Goal: Check status: Check status

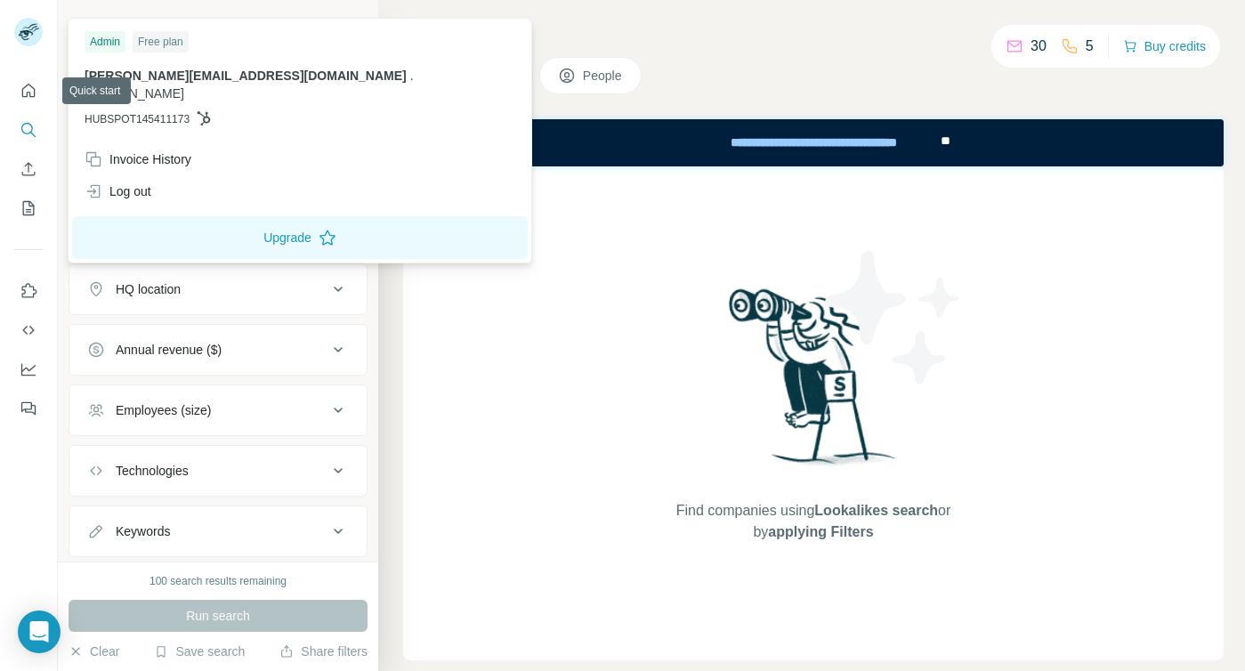
click at [28, 20] on img at bounding box center [28, 32] width 28 height 28
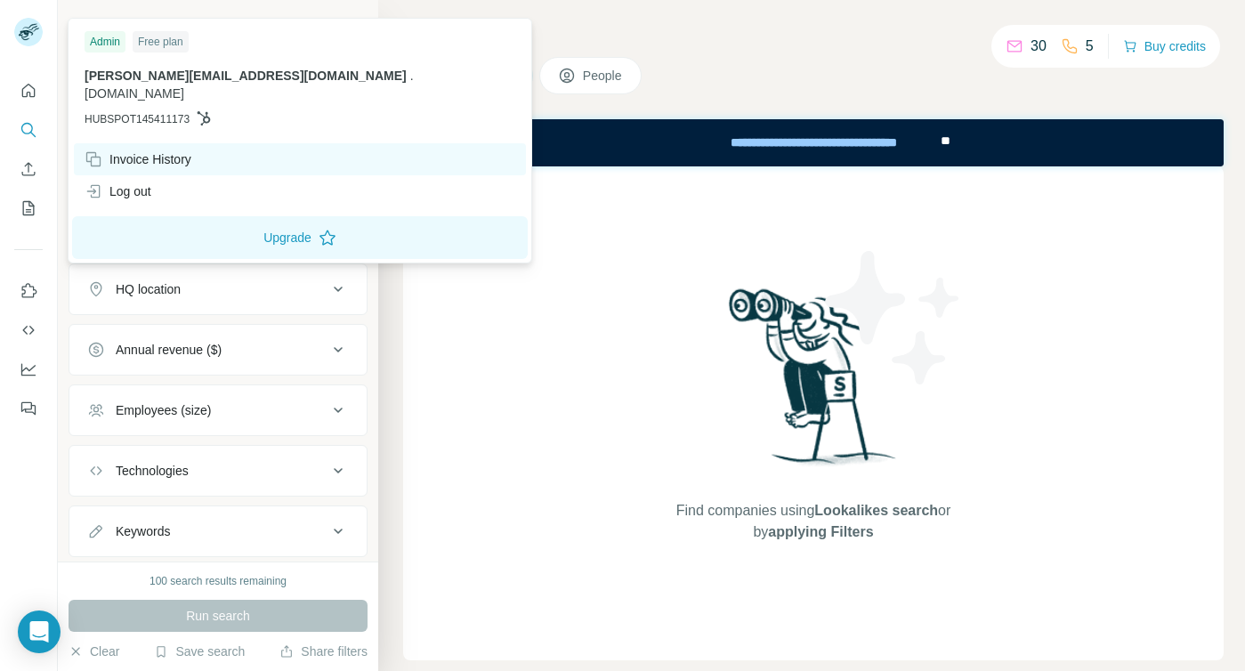
click at [161, 150] on div "Invoice History" at bounding box center [138, 159] width 107 height 18
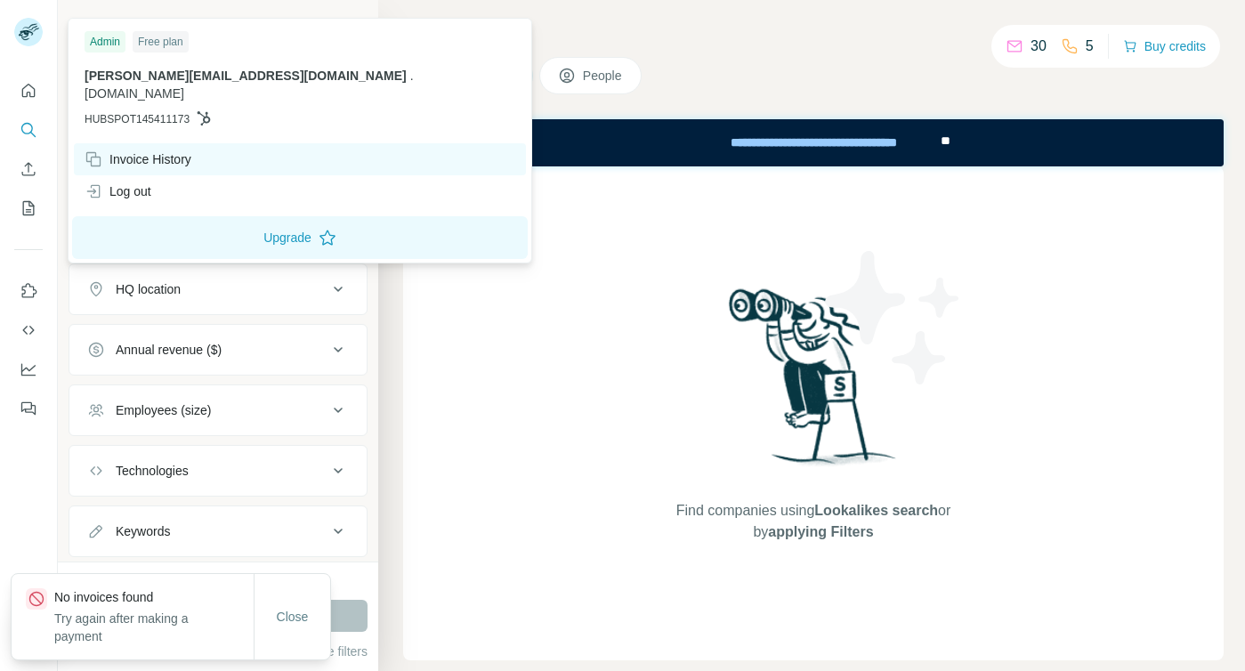
click at [121, 150] on div "Invoice History" at bounding box center [138, 159] width 107 height 18
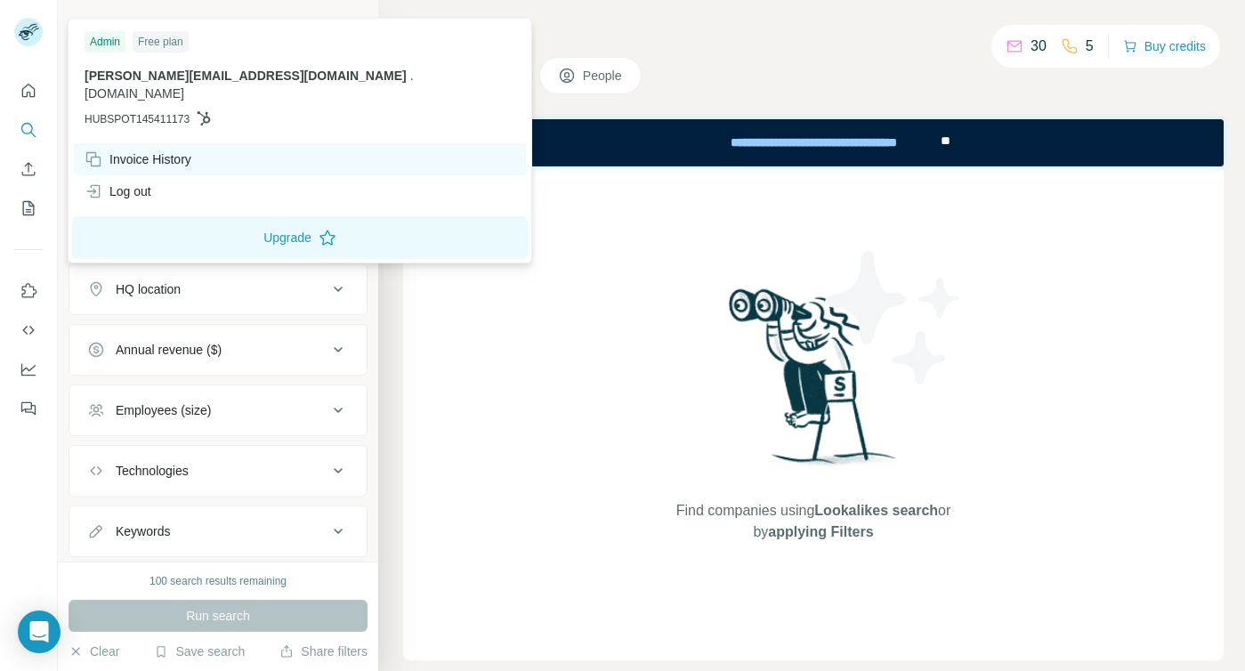
click at [174, 150] on div "Invoice History" at bounding box center [138, 159] width 107 height 18
click at [110, 150] on div "Invoice History" at bounding box center [138, 159] width 107 height 18
click at [102, 150] on div "Invoice History" at bounding box center [138, 159] width 107 height 18
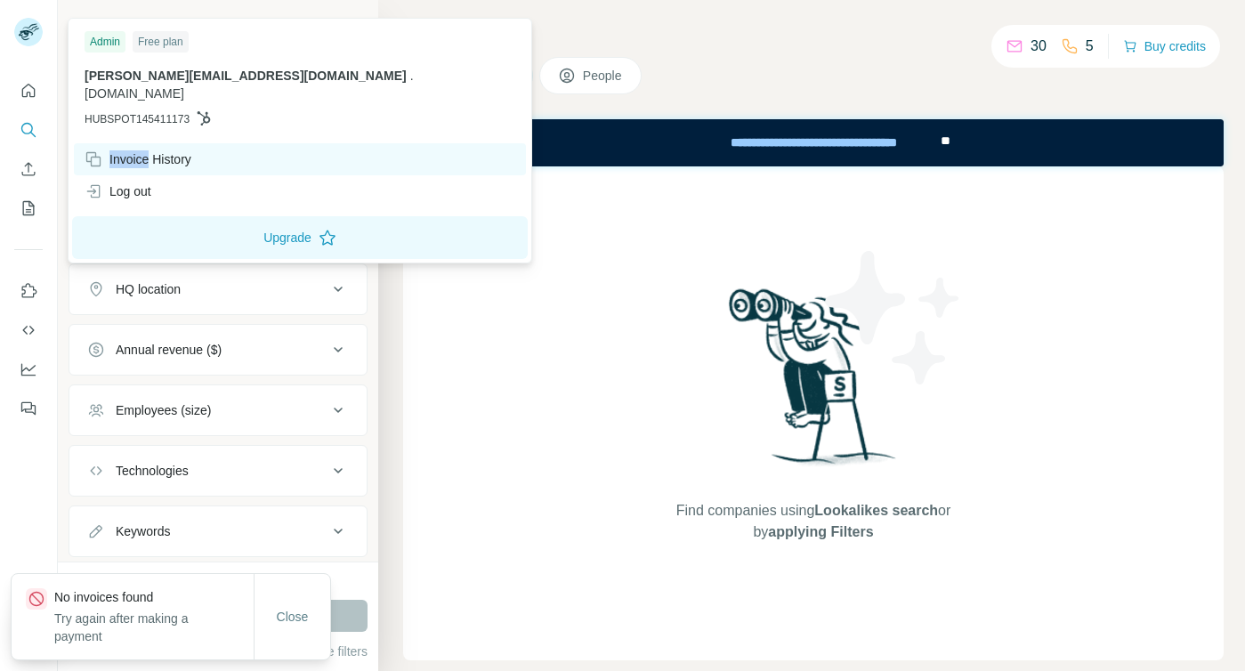
click at [102, 150] on div "Invoice History" at bounding box center [138, 159] width 107 height 18
click at [160, 151] on div "Invoice History" at bounding box center [300, 159] width 452 height 32
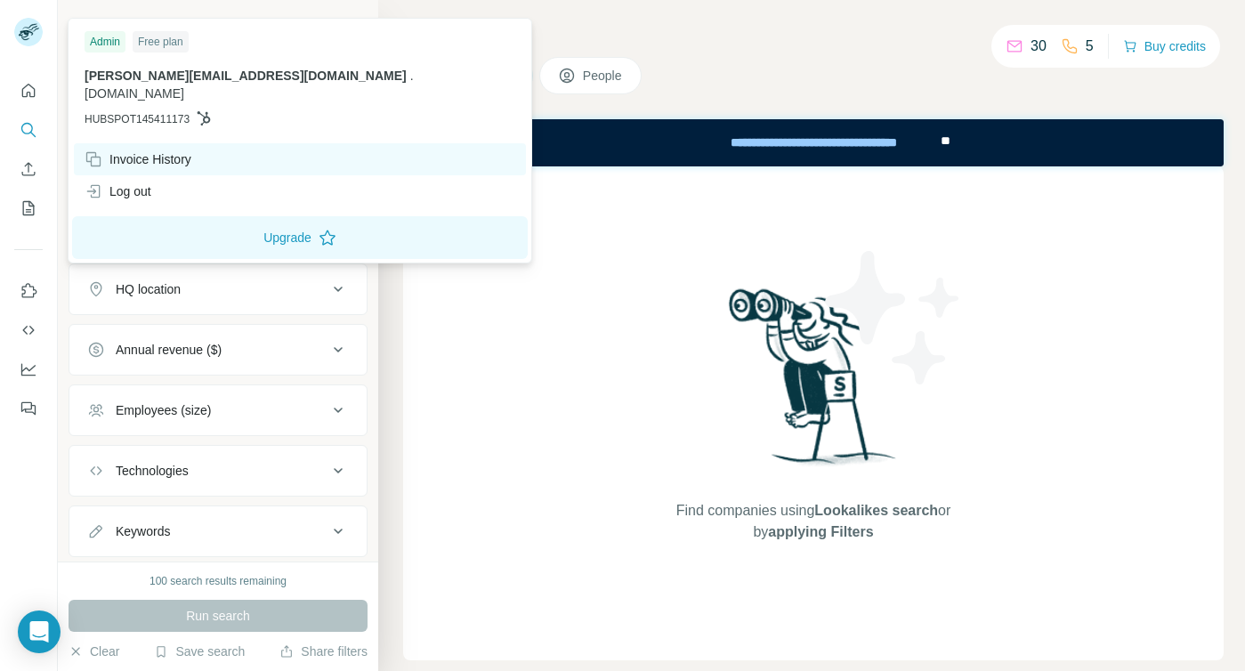
click at [160, 150] on div "Invoice History" at bounding box center [138, 159] width 107 height 18
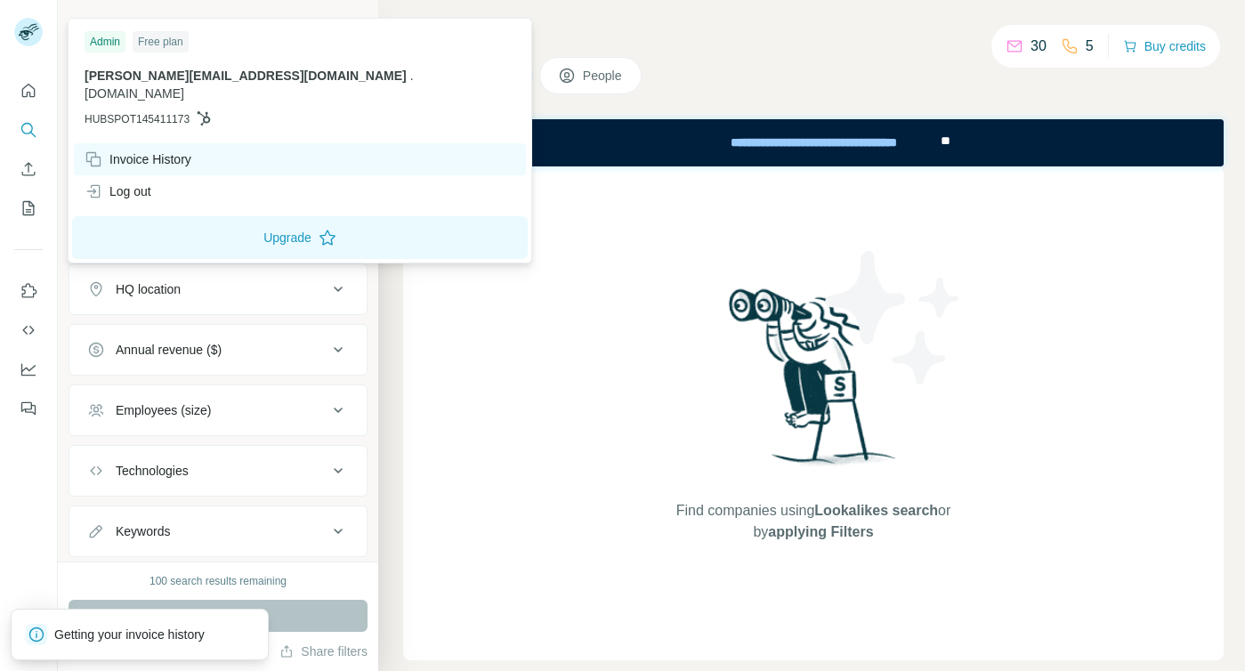
click at [160, 150] on div "Invoice History" at bounding box center [138, 159] width 107 height 18
